Goal: Participate in discussion

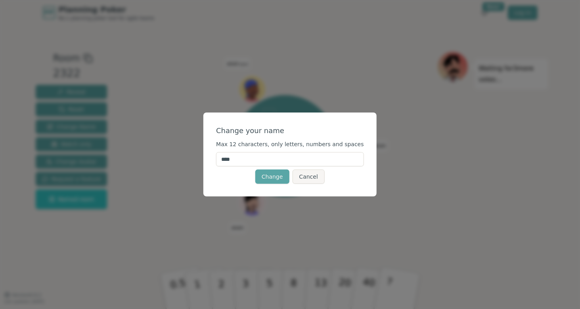
click at [255, 162] on input "****" at bounding box center [290, 159] width 148 height 14
type input "*"
type input "***"
click button "Change" at bounding box center [272, 177] width 34 height 14
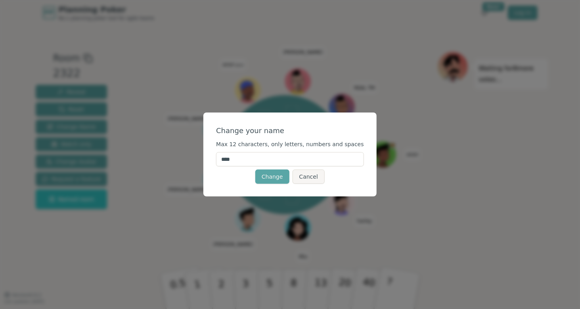
click at [247, 161] on input "****" at bounding box center [290, 159] width 148 height 14
type input "*"
type input "***"
click button "Change" at bounding box center [272, 177] width 34 height 14
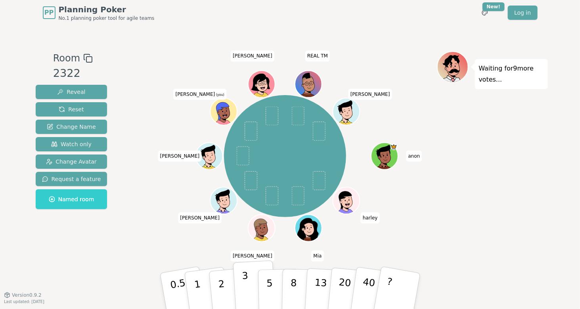
click at [245, 288] on p "3" at bounding box center [246, 291] width 9 height 43
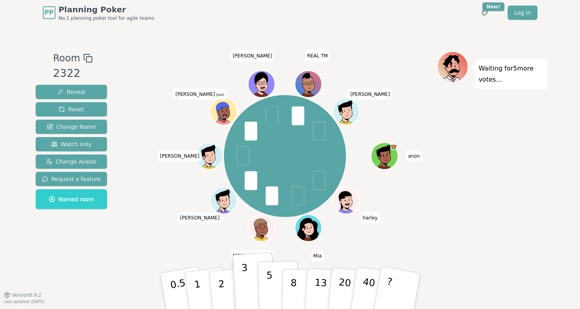
click at [273, 287] on button "5" at bounding box center [278, 291] width 41 height 60
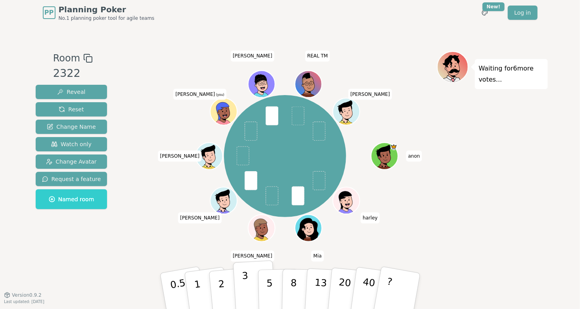
click at [243, 286] on p "3" at bounding box center [246, 291] width 9 height 43
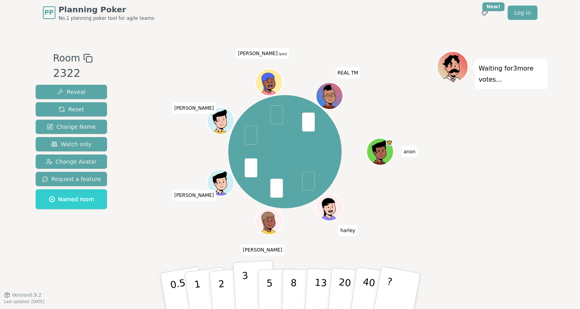
click at [245, 282] on p "3" at bounding box center [246, 291] width 9 height 43
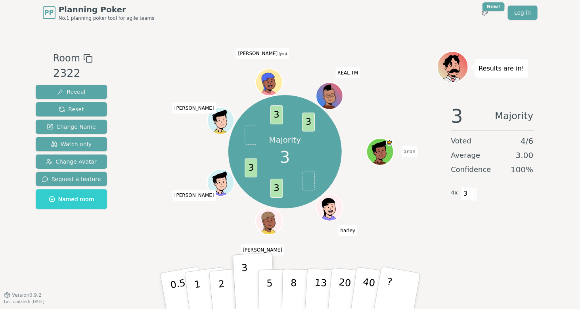
click at [376, 188] on div "Majority 3 3 3 3 3 anon harley Bruce Solomon Aaron tom (you) REAL TM" at bounding box center [285, 151] width 303 height 173
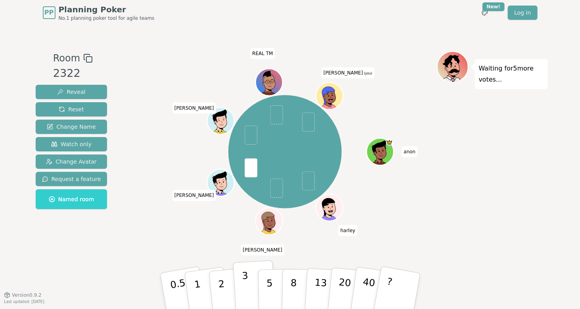
click at [244, 282] on p "3" at bounding box center [246, 291] width 9 height 43
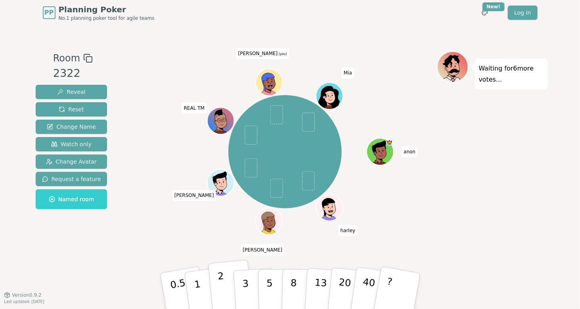
click at [225, 284] on button "2" at bounding box center [230, 291] width 45 height 63
drag, startPoint x: 359, startPoint y: 117, endPoint x: 414, endPoint y: 153, distance: 66.6
click at [414, 153] on div "anon harley Bruce Solomon REAL TM tom (you) Mia" at bounding box center [285, 151] width 303 height 173
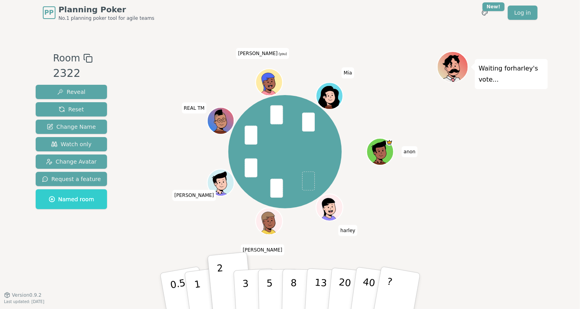
click at [441, 146] on div "Waiting for harley 's vote..." at bounding box center [492, 160] width 111 height 218
click at [220, 290] on p "2" at bounding box center [222, 292] width 10 height 43
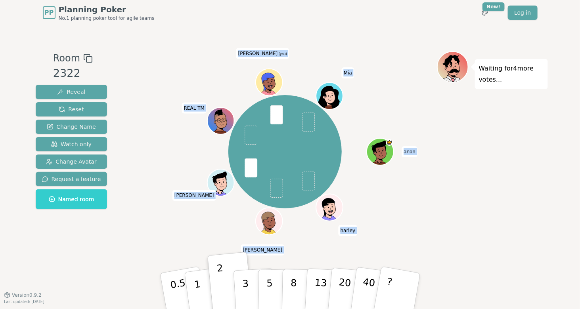
drag, startPoint x: 405, startPoint y: 151, endPoint x: 438, endPoint y: 153, distance: 33.0
click at [438, 153] on div "Room 2322 Reveal Reset Change Name Watch only Change Avatar Request a feature N…" at bounding box center [291, 160] width 516 height 218
click at [438, 153] on div "Waiting for 4 more votes..." at bounding box center [492, 160] width 111 height 218
